Goal: Check status

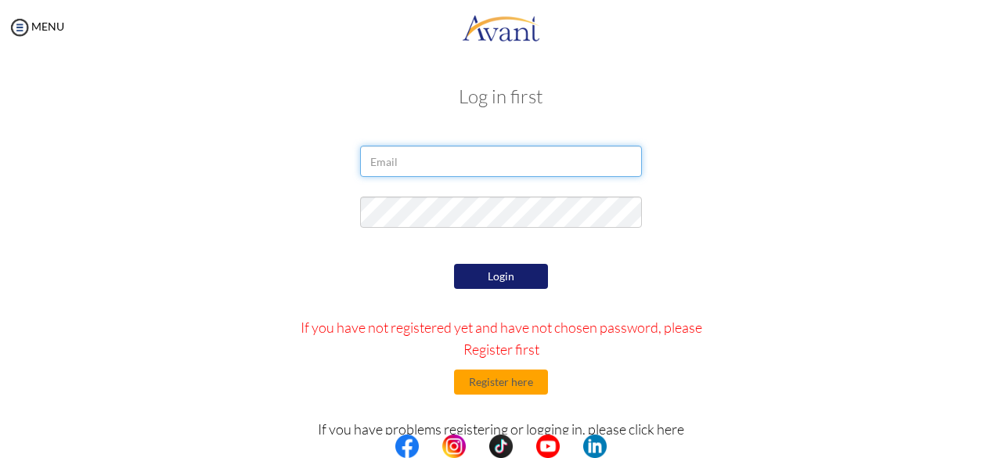
click at [385, 170] on input "email" at bounding box center [501, 161] width 282 height 31
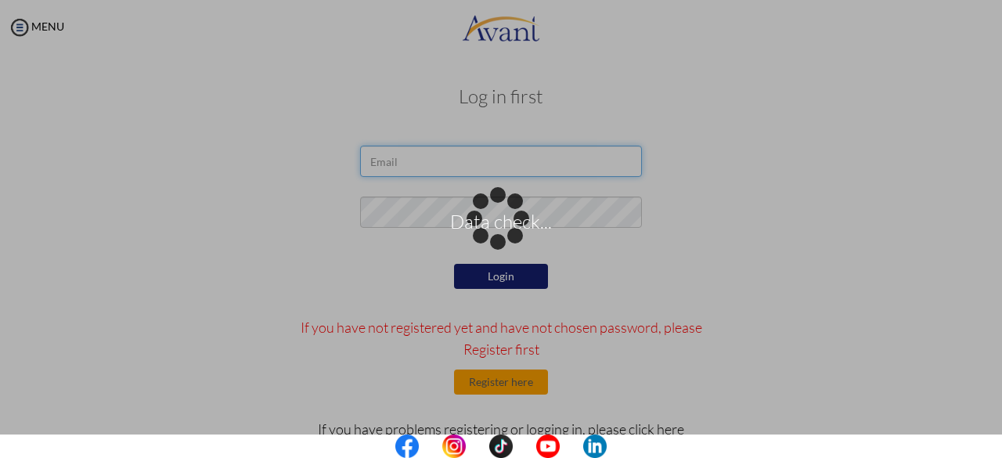
type input "[EMAIL_ADDRESS][DOMAIN_NAME]"
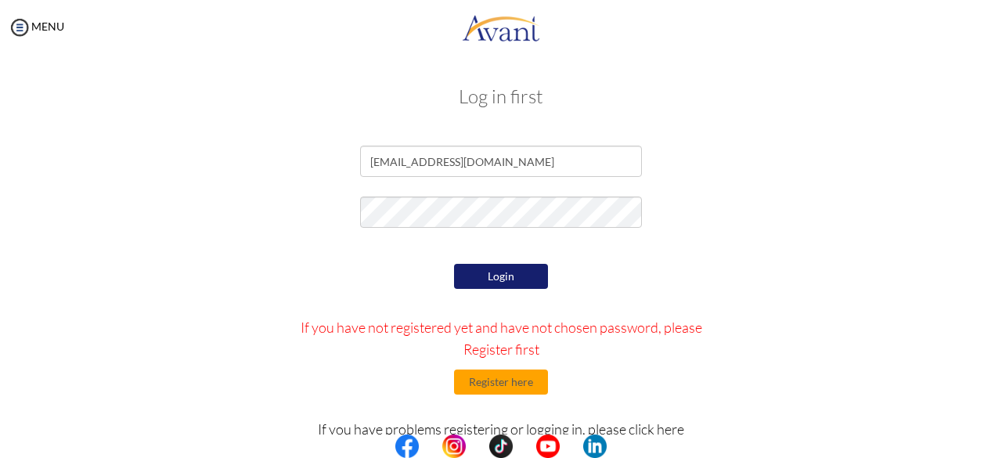
click at [499, 270] on button "Login" at bounding box center [501, 276] width 94 height 25
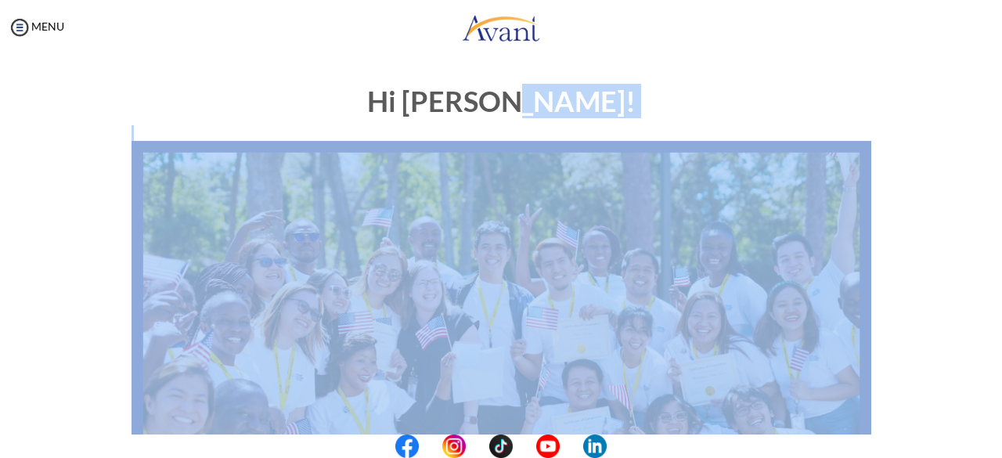
drag, startPoint x: 930, startPoint y: 106, endPoint x: 966, endPoint y: 225, distance: 124.3
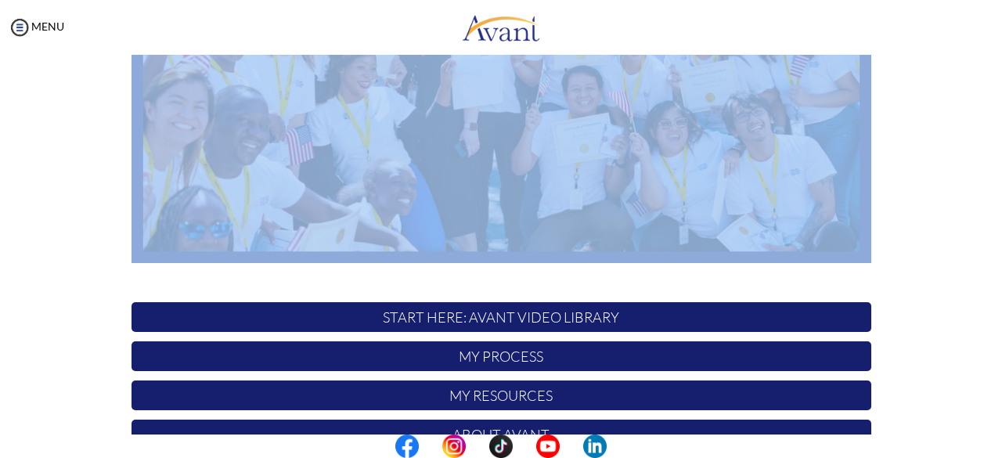
scroll to position [412, 0]
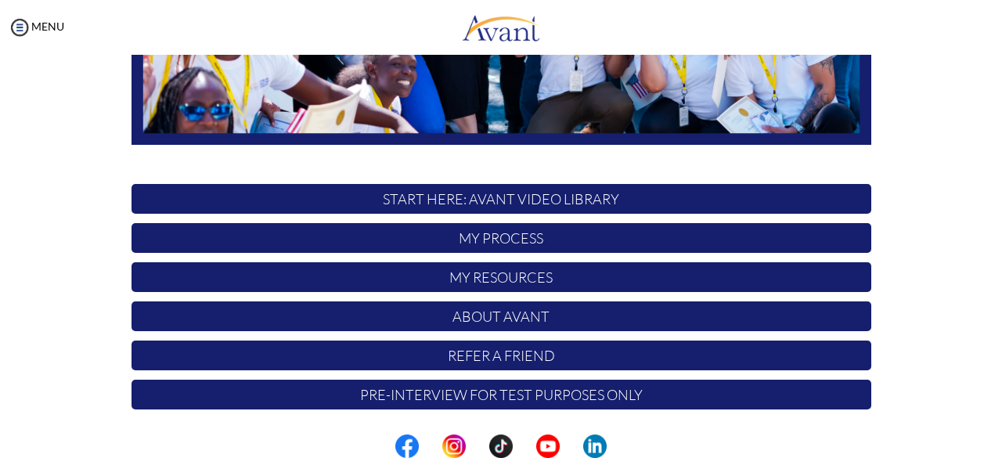
click at [446, 379] on div "Hi [PERSON_NAME]! START HERE: Avant Video Library My Process My Resources About…" at bounding box center [501, 39] width 763 height 760
click at [459, 226] on p "My Process" at bounding box center [502, 238] width 740 height 30
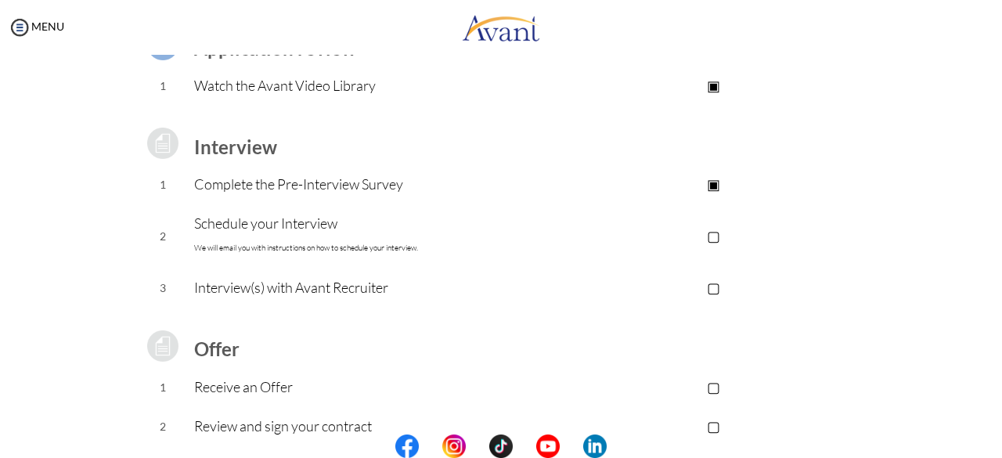
scroll to position [157, 0]
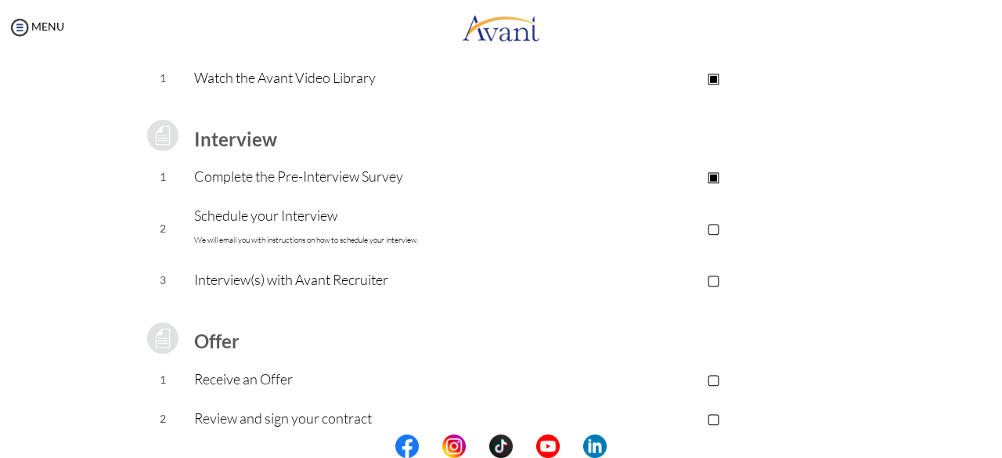
click at [712, 227] on p "▢" at bounding box center [714, 228] width 314 height 22
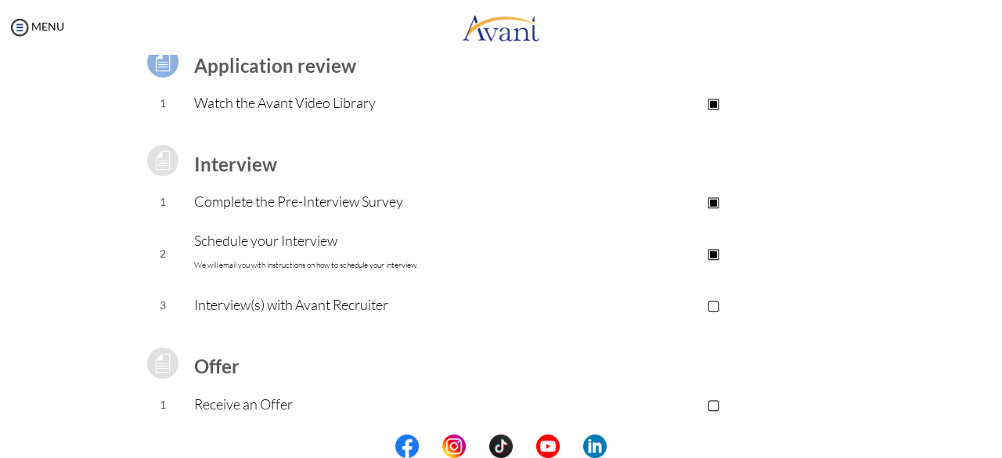
scroll to position [102, 0]
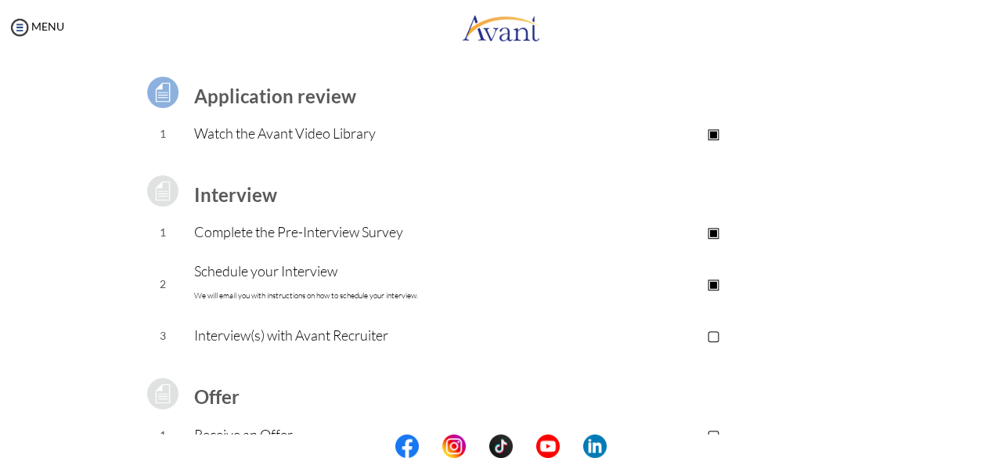
drag, startPoint x: 989, startPoint y: 301, endPoint x: 966, endPoint y: 251, distance: 55.0
click at [966, 251] on div "My Status What is the next step? We would like you to watch the introductory vi…" at bounding box center [501, 284] width 1002 height 458
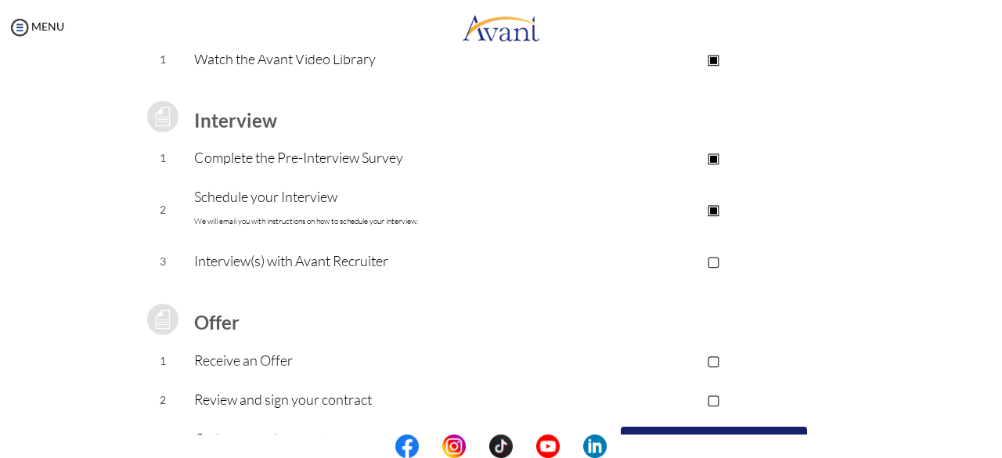
scroll to position [142, 0]
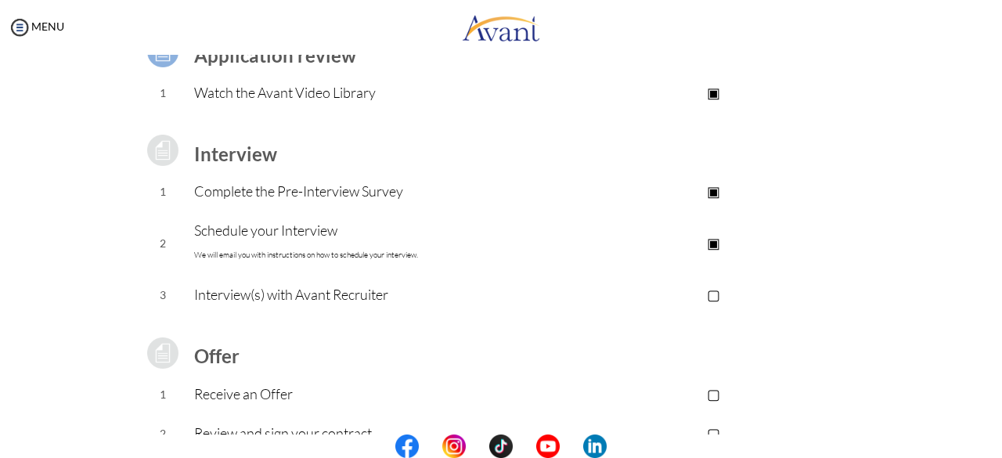
drag, startPoint x: 971, startPoint y: 323, endPoint x: 910, endPoint y: 227, distance: 114.0
click at [910, 227] on div "Process Overview Check off each step as you go to track your progress! Applicat…" at bounding box center [501, 277] width 971 height 666
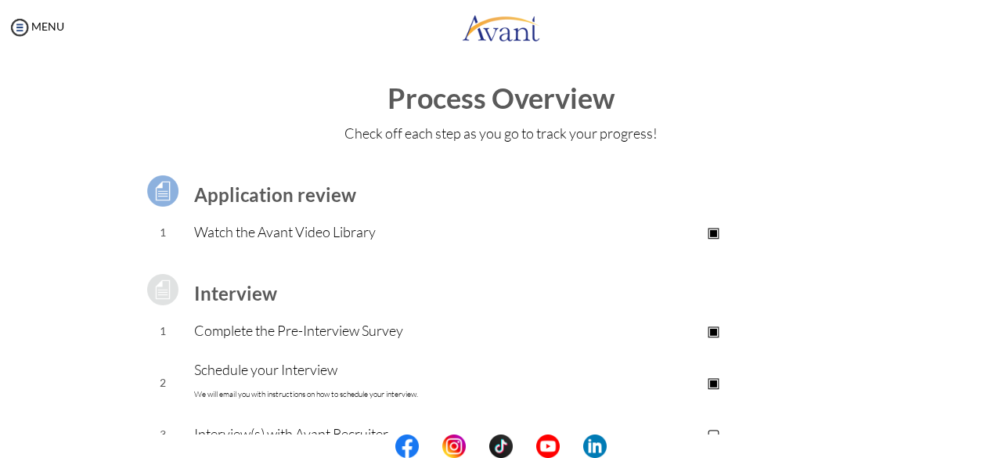
scroll to position [0, 0]
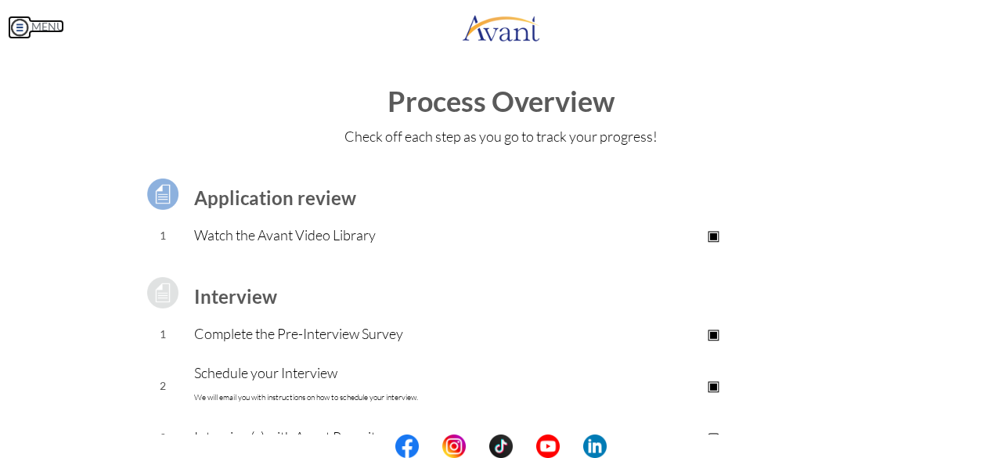
click at [20, 26] on img at bounding box center [19, 27] width 23 height 23
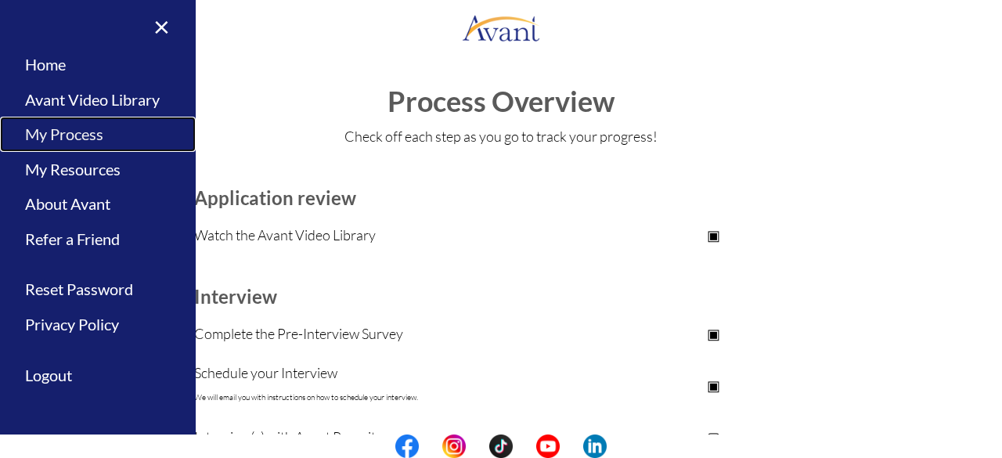
click at [79, 135] on link "My Process" at bounding box center [98, 134] width 196 height 35
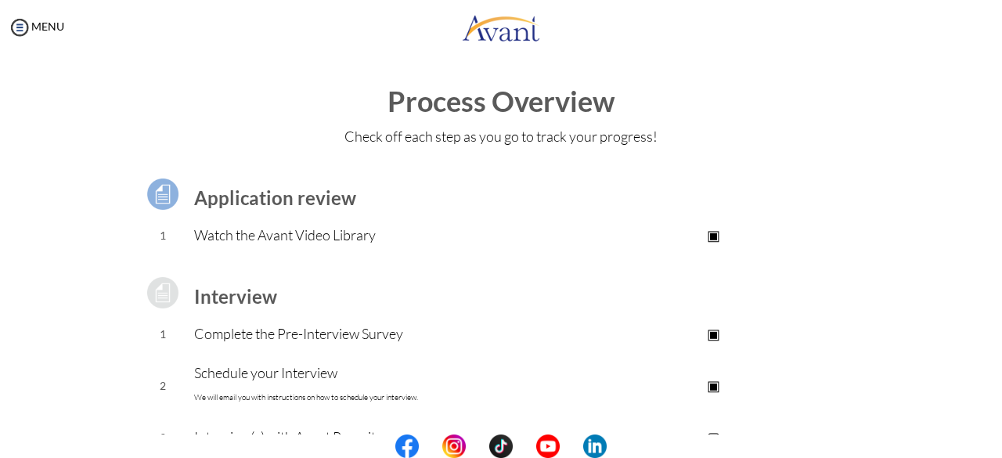
click at [893, 110] on h1 "Process Overview" at bounding box center [501, 101] width 971 height 31
click at [39, 27] on link "MENU" at bounding box center [36, 26] width 56 height 13
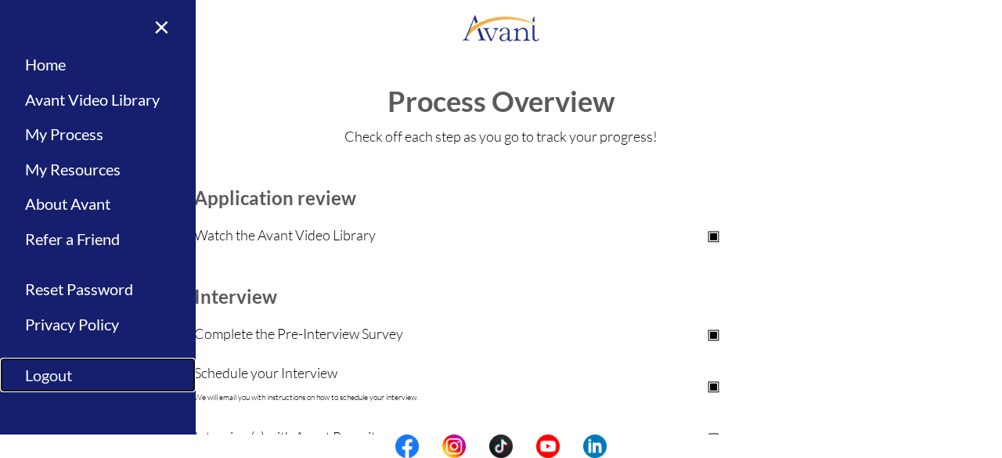
click at [49, 371] on link "Logout" at bounding box center [98, 375] width 196 height 35
